Goal: Information Seeking & Learning: Get advice/opinions

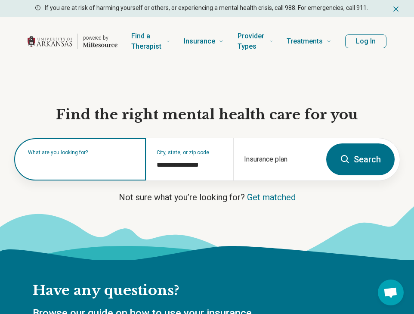
click at [118, 165] on input "text" at bounding box center [82, 163] width 108 height 10
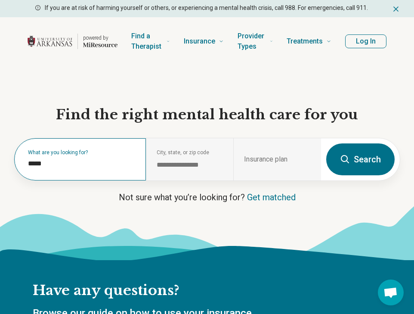
click at [116, 169] on div "What are you looking for? *****" at bounding box center [80, 159] width 132 height 42
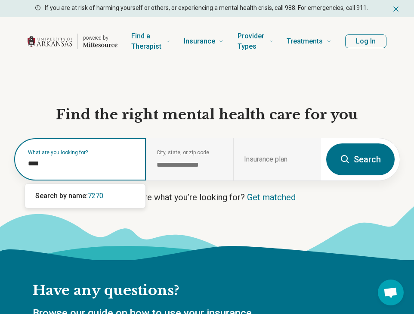
type input "*****"
click at [99, 196] on span "72703" at bounding box center [97, 196] width 19 height 8
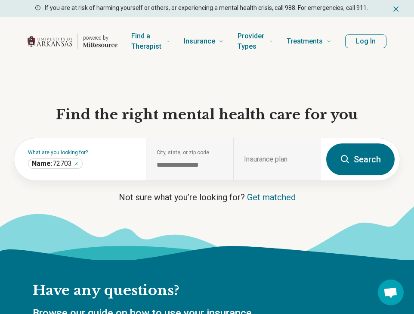
click at [377, 153] on button "Search" at bounding box center [360, 159] width 68 height 32
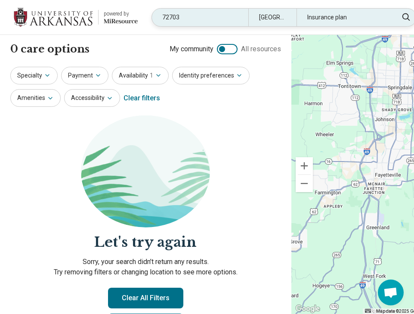
click at [210, 16] on div "72703" at bounding box center [200, 18] width 96 height 18
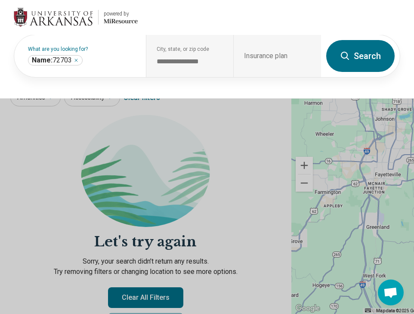
click at [369, 52] on button "Search" at bounding box center [360, 56] width 68 height 32
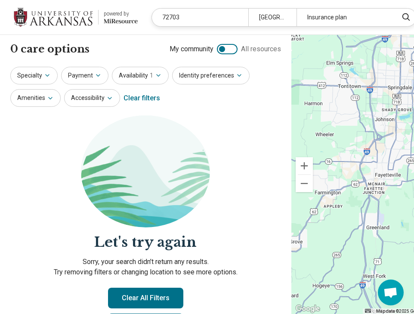
click at [81, 16] on img at bounding box center [53, 17] width 79 height 21
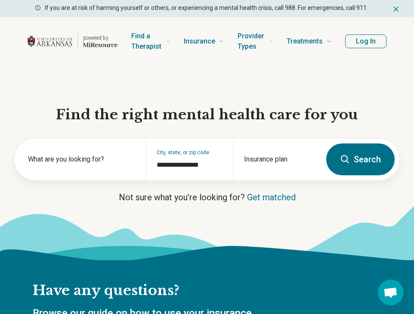
click at [364, 164] on button "Search" at bounding box center [360, 159] width 68 height 32
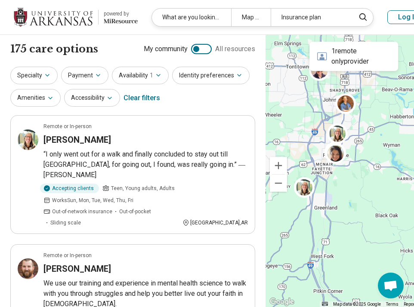
drag, startPoint x: 342, startPoint y: 185, endPoint x: 460, endPoint y: 204, distance: 119.0
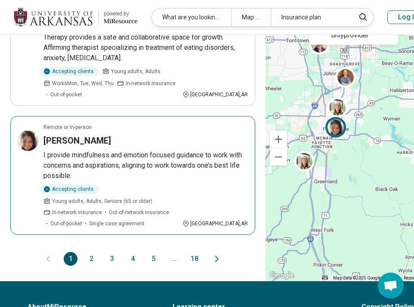
scroll to position [1077, 0]
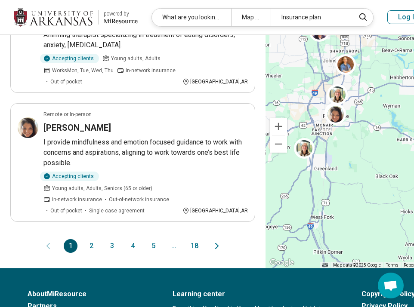
click at [92, 239] on button "2" at bounding box center [91, 246] width 14 height 14
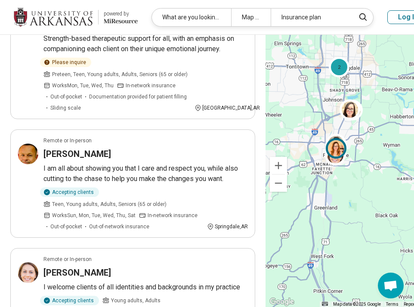
scroll to position [517, 0]
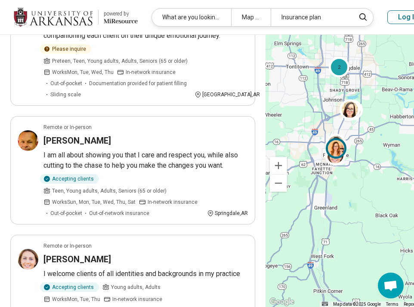
click at [160, 174] on div "Accepting clients Teen, Young adults, Adults, Seniors (65 or older) Works Sun, …" at bounding box center [123, 195] width 160 height 43
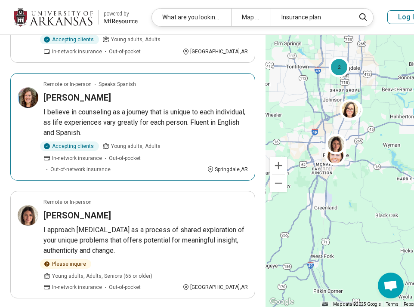
scroll to position [1077, 0]
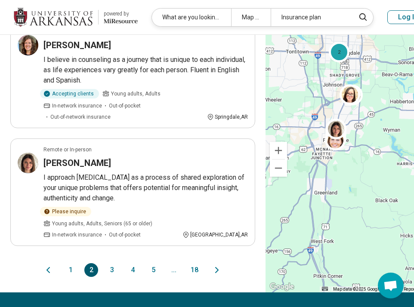
click at [112, 264] on button "3" at bounding box center [112, 271] width 14 height 14
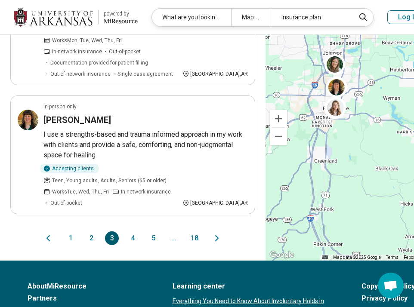
click at [131, 232] on button "4" at bounding box center [133, 239] width 14 height 14
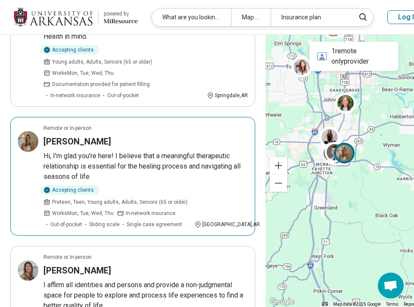
scroll to position [388, 0]
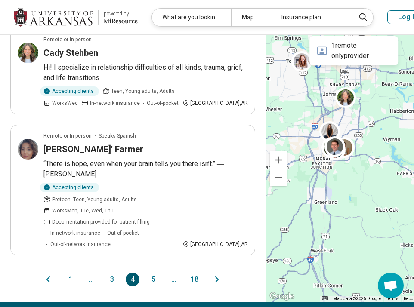
scroll to position [1120, 0]
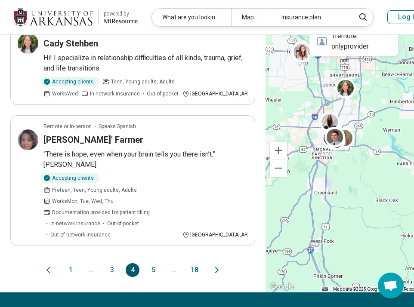
click at [155, 264] on button "5" at bounding box center [153, 271] width 14 height 14
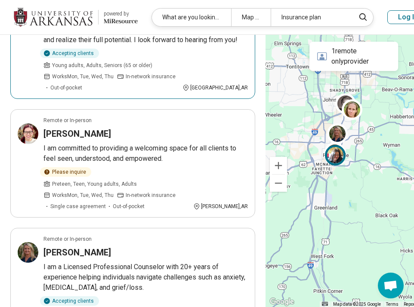
scroll to position [689, 0]
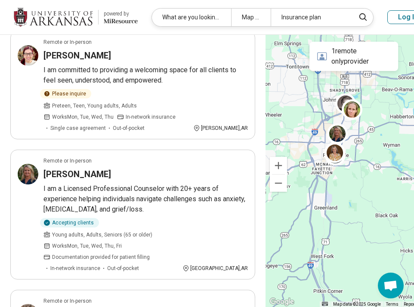
click at [192, 261] on ul "Remote only Speaks Spanish Erika Gamboa I offer a safe and compassionate space …" at bounding box center [132, 52] width 245 height 1253
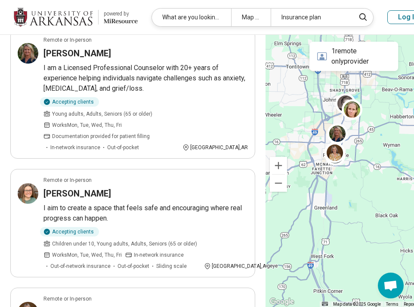
scroll to position [818, 0]
